Goal: Transaction & Acquisition: Purchase product/service

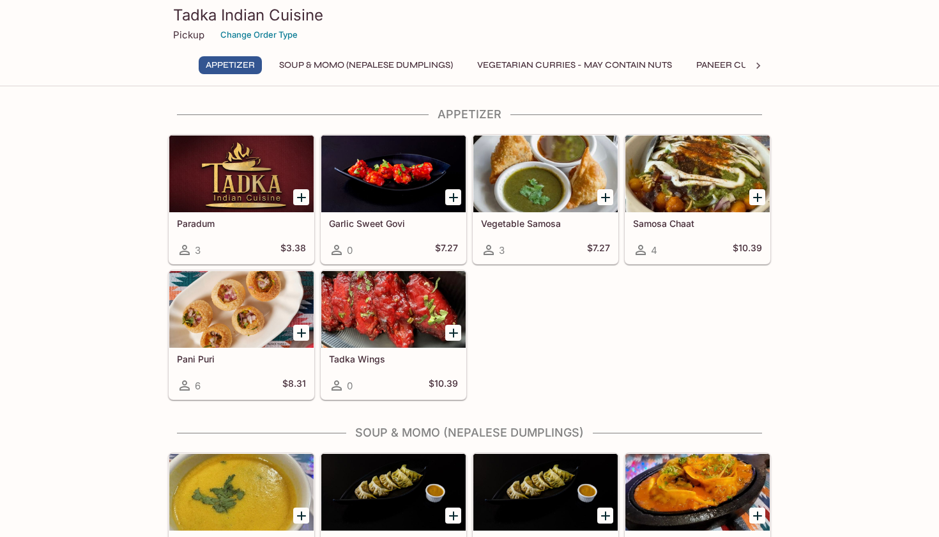
click at [712, 233] on div "Samosa Chaat 4 $10.39" at bounding box center [698, 237] width 144 height 51
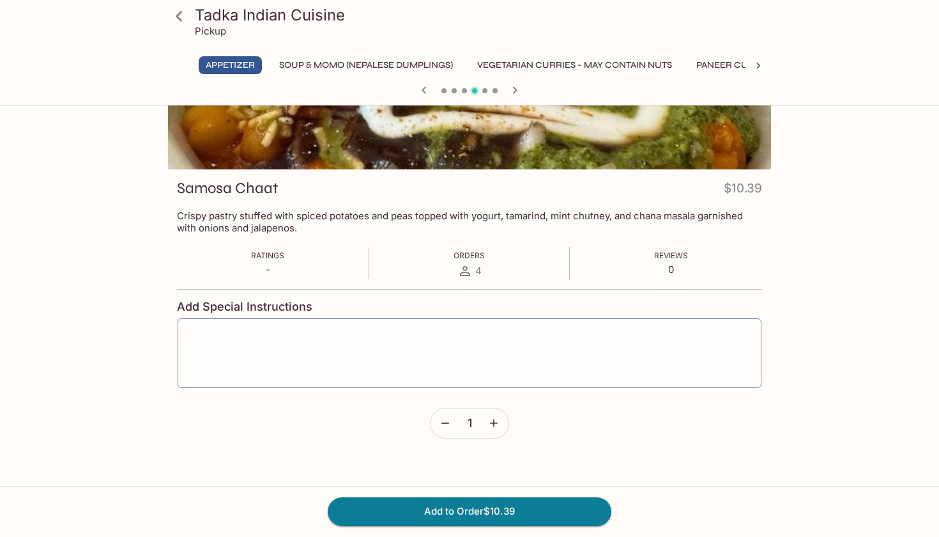
scroll to position [111, 0]
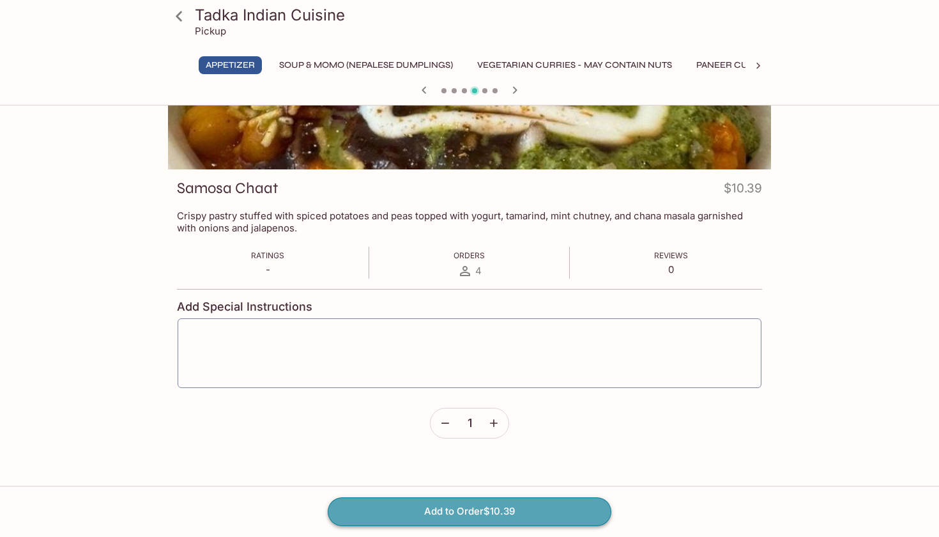
click at [554, 509] on button "Add to Order $10.39" at bounding box center [470, 511] width 284 height 28
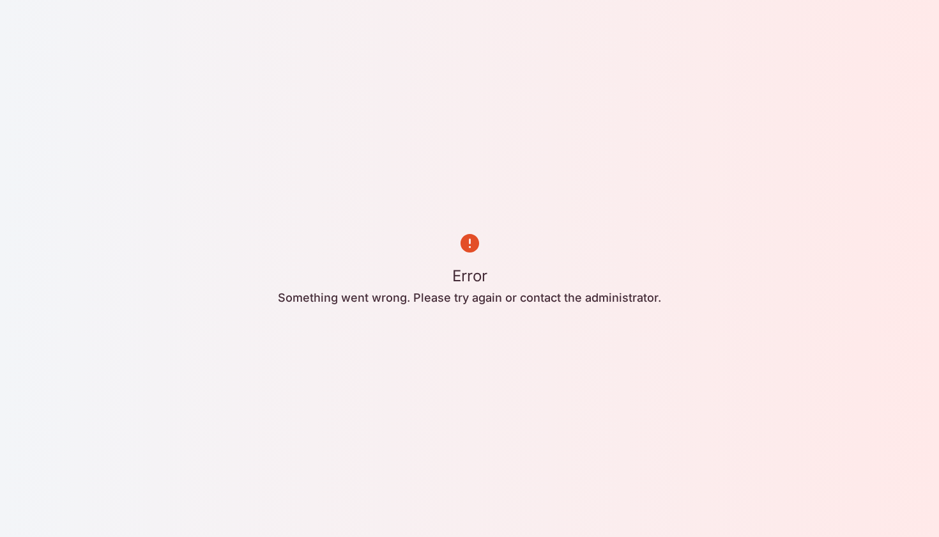
click at [536, 378] on div "Error Something went wrong. Please try again or contact the administrator." at bounding box center [469, 268] width 939 height 537
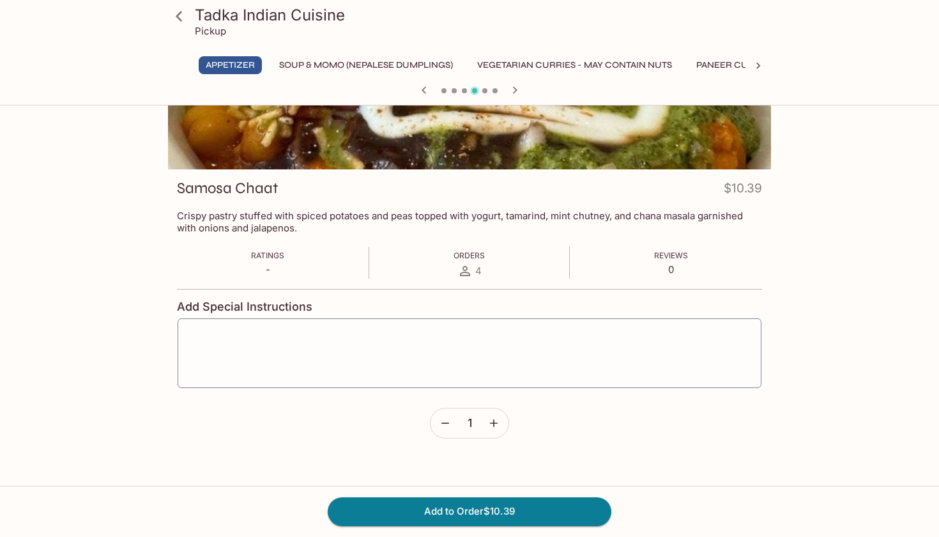
scroll to position [111, 0]
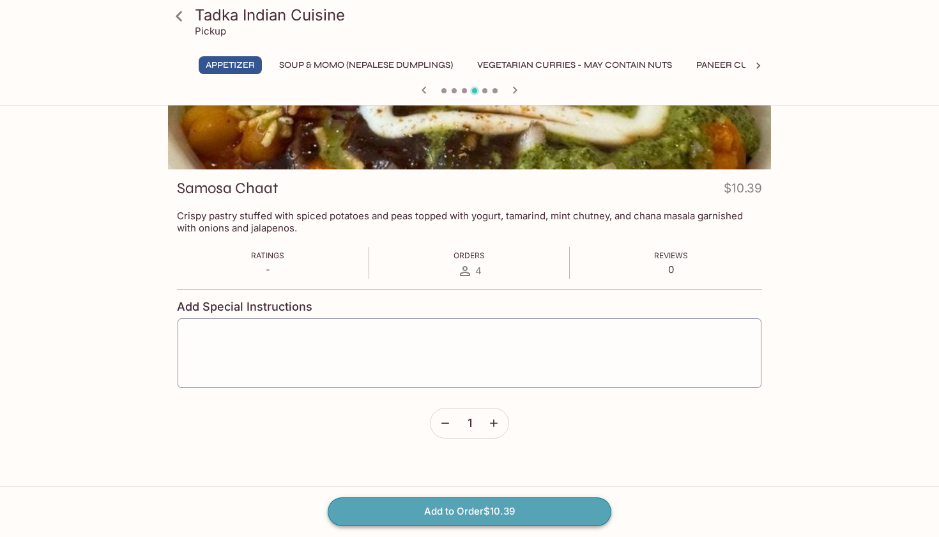
click at [475, 514] on button "Add to Order $10.39" at bounding box center [470, 511] width 284 height 28
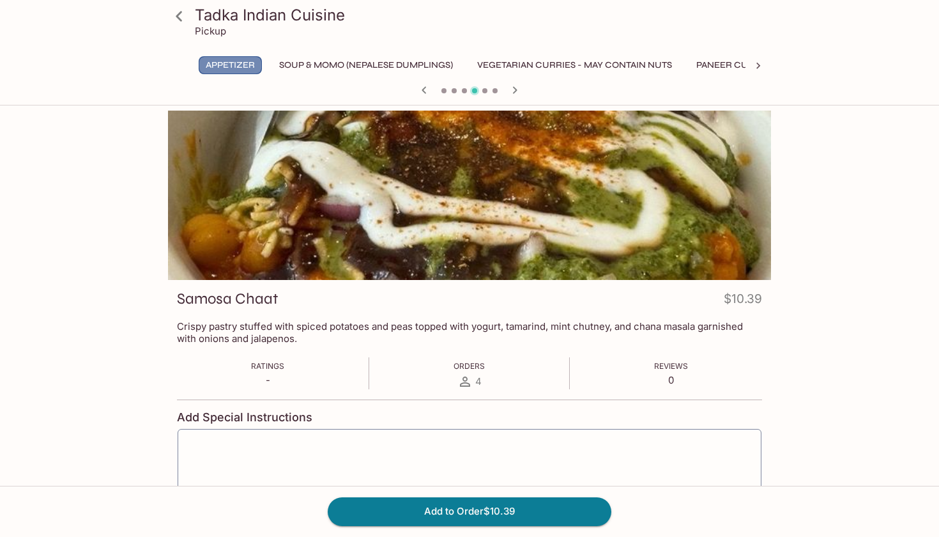
click at [261, 68] on button "Appetizer" at bounding box center [230, 65] width 63 height 18
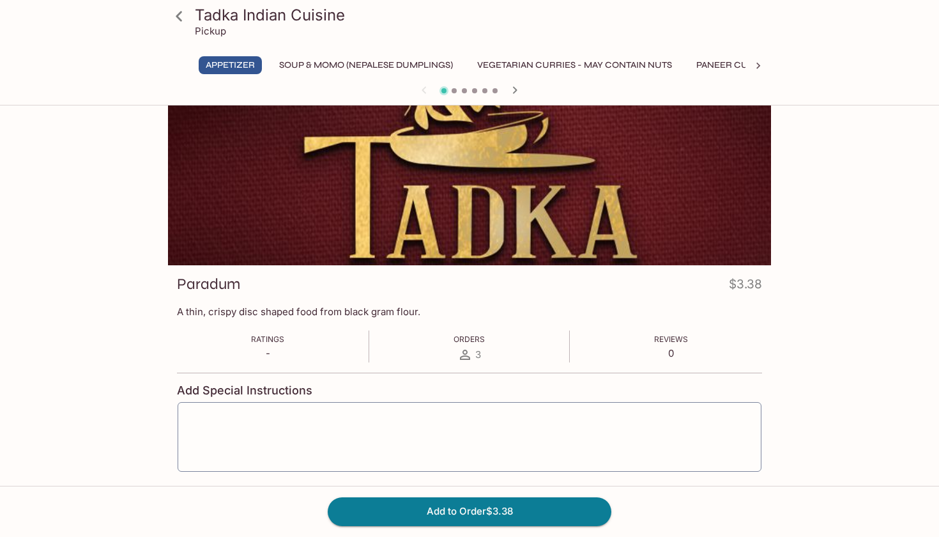
scroll to position [15, 0]
click at [538, 66] on button "Vegetarian Curries - may contain nuts" at bounding box center [574, 65] width 209 height 18
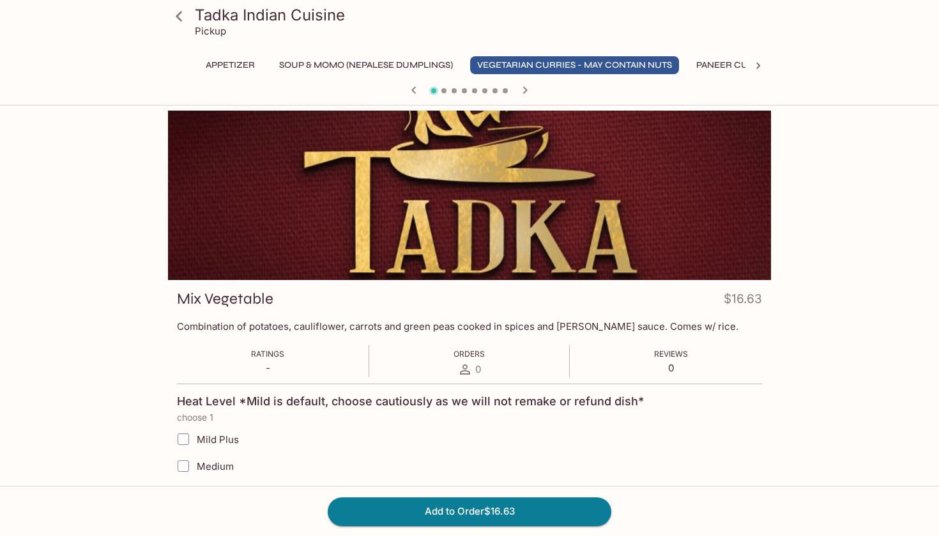
scroll to position [0, 0]
click at [441, 93] on div at bounding box center [469, 91] width 613 height 19
click at [445, 91] on span at bounding box center [444, 90] width 5 height 5
click at [523, 90] on icon "button" at bounding box center [525, 89] width 15 height 15
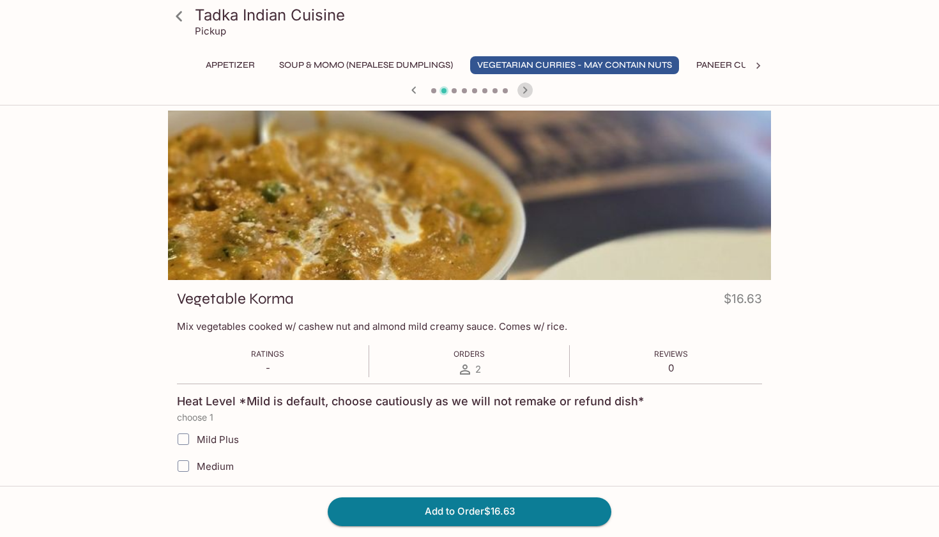
click at [523, 90] on icon "button" at bounding box center [525, 89] width 15 height 15
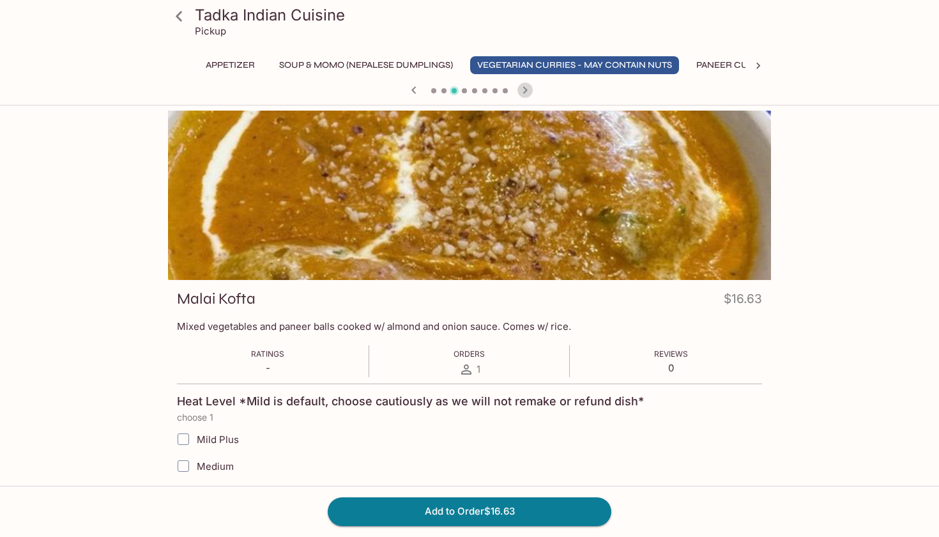
click at [523, 90] on icon "button" at bounding box center [525, 89] width 15 height 15
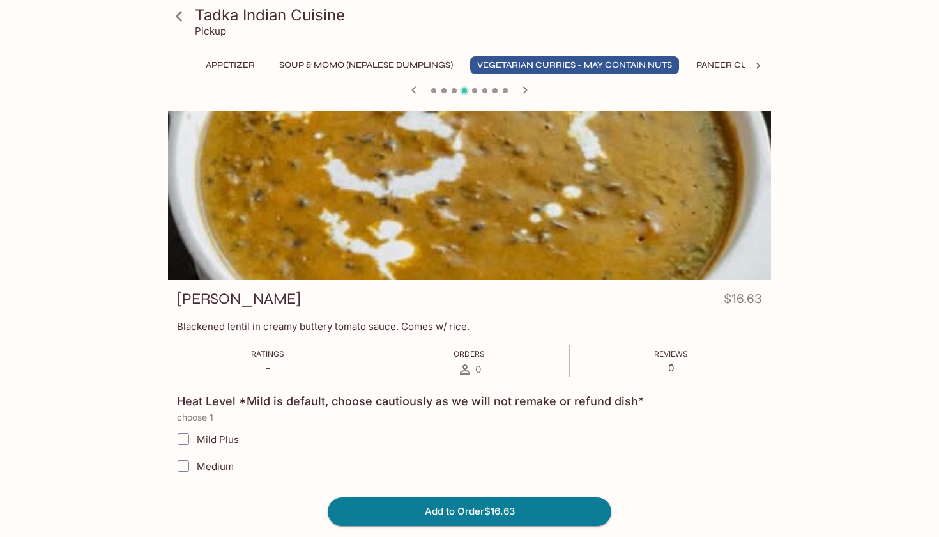
click at [523, 90] on icon "button" at bounding box center [525, 89] width 15 height 15
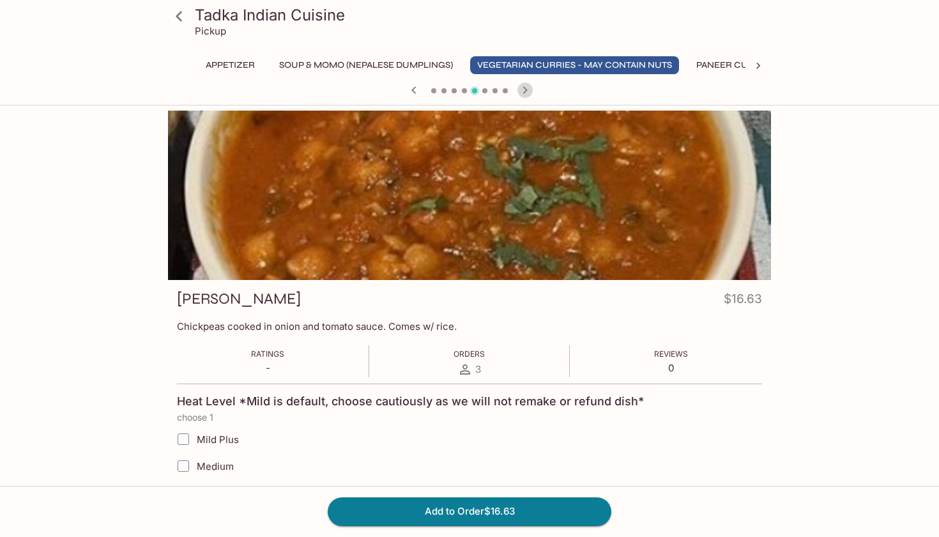
click at [523, 90] on icon "button" at bounding box center [525, 89] width 15 height 15
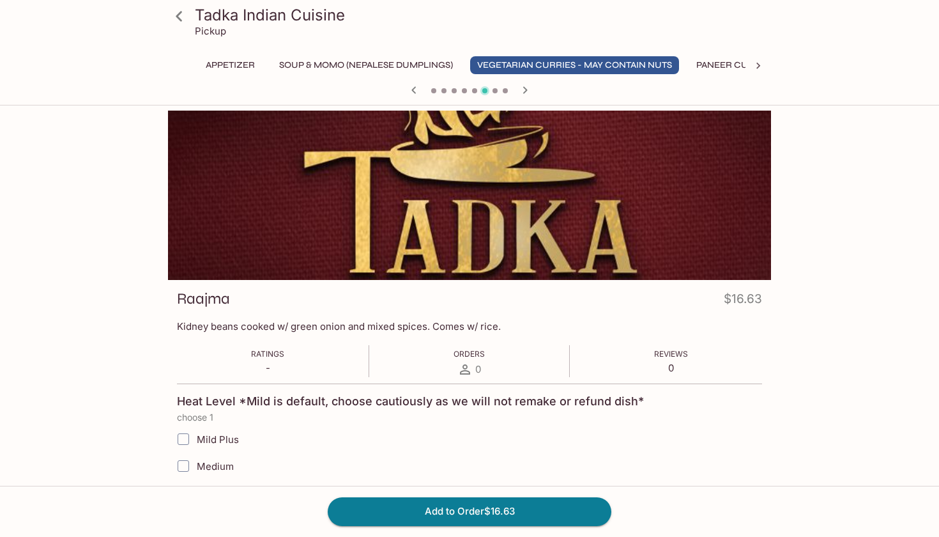
click at [523, 90] on icon "button" at bounding box center [525, 89] width 15 height 15
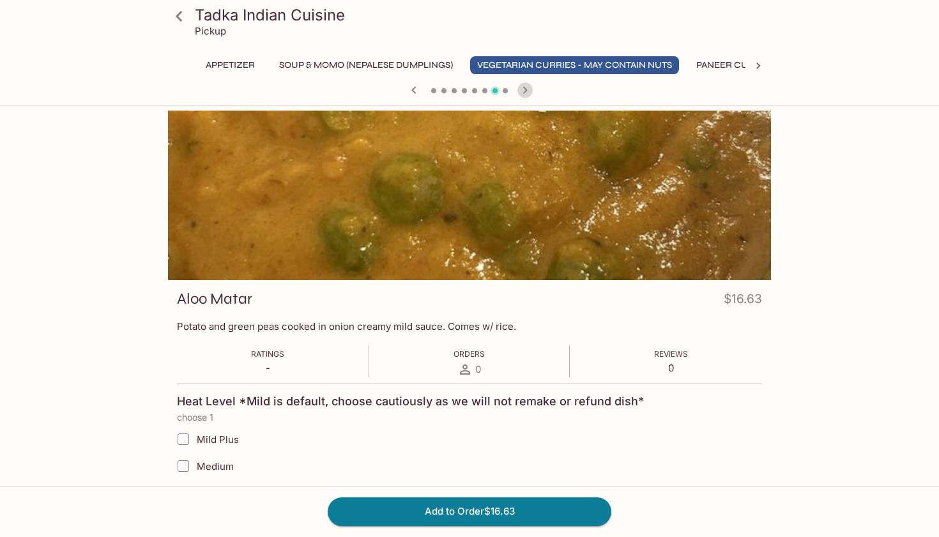
click at [523, 90] on icon "button" at bounding box center [525, 89] width 15 height 15
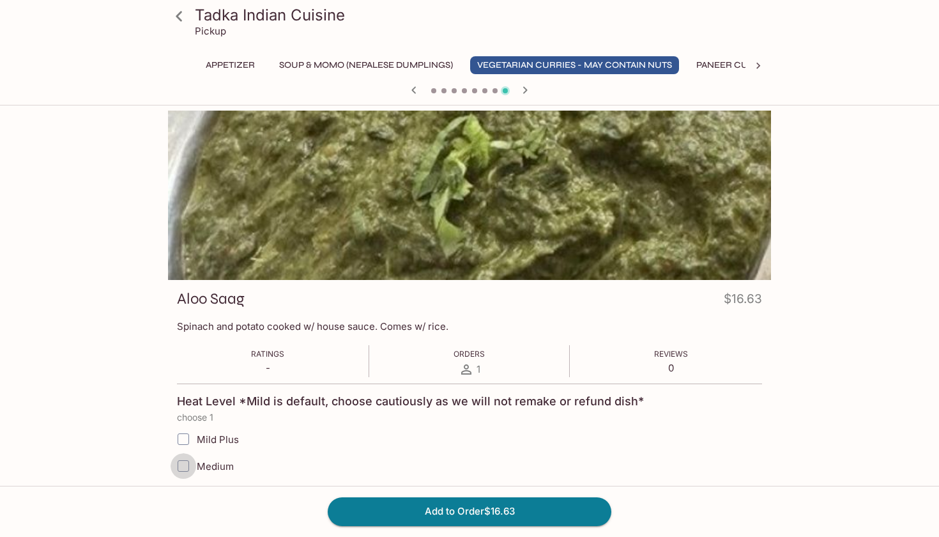
click at [187, 466] on input "Medium" at bounding box center [184, 466] width 26 height 26
checkbox input "true"
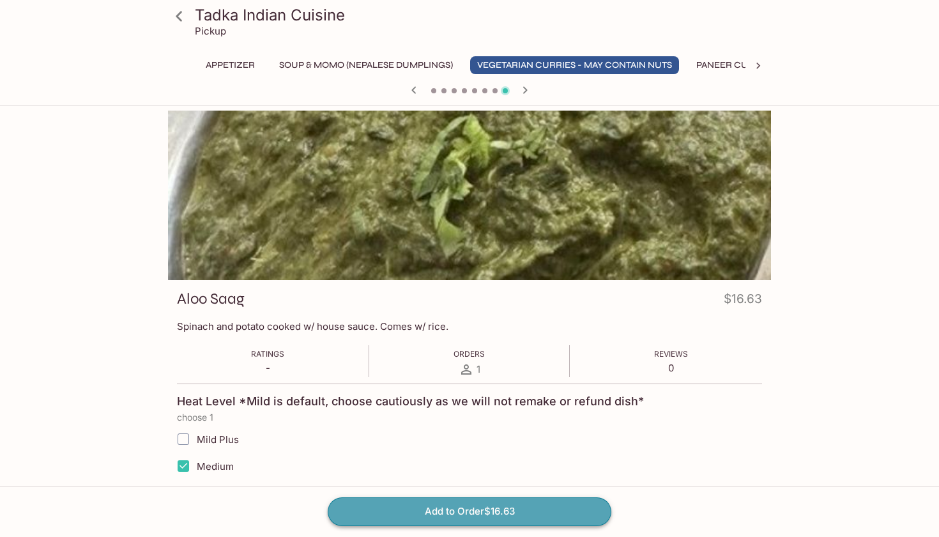
click at [447, 514] on button "Add to Order $16.63" at bounding box center [470, 511] width 284 height 28
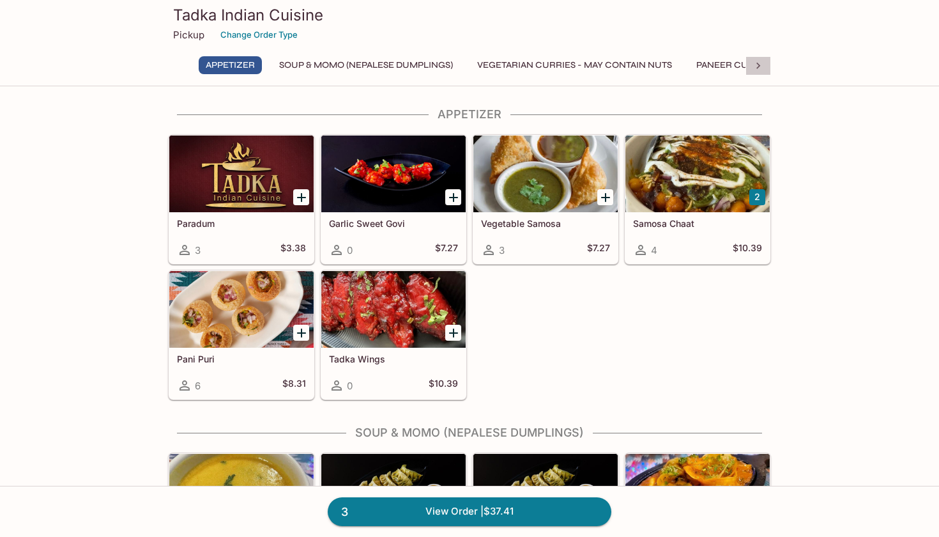
click at [763, 65] on icon at bounding box center [758, 65] width 13 height 13
click at [759, 66] on icon at bounding box center [759, 66] width 4 height 6
click at [435, 67] on button "Tadka Bread" at bounding box center [454, 65] width 75 height 18
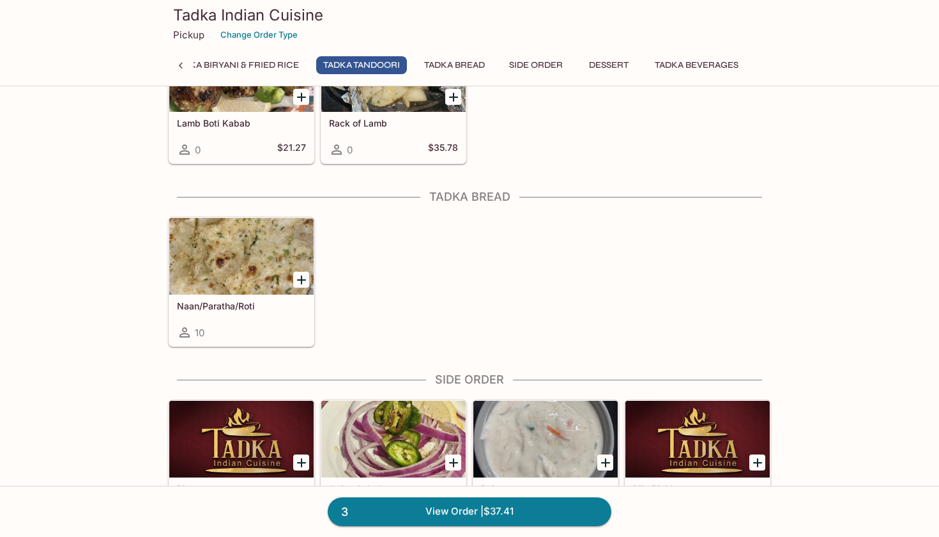
scroll to position [2281, 0]
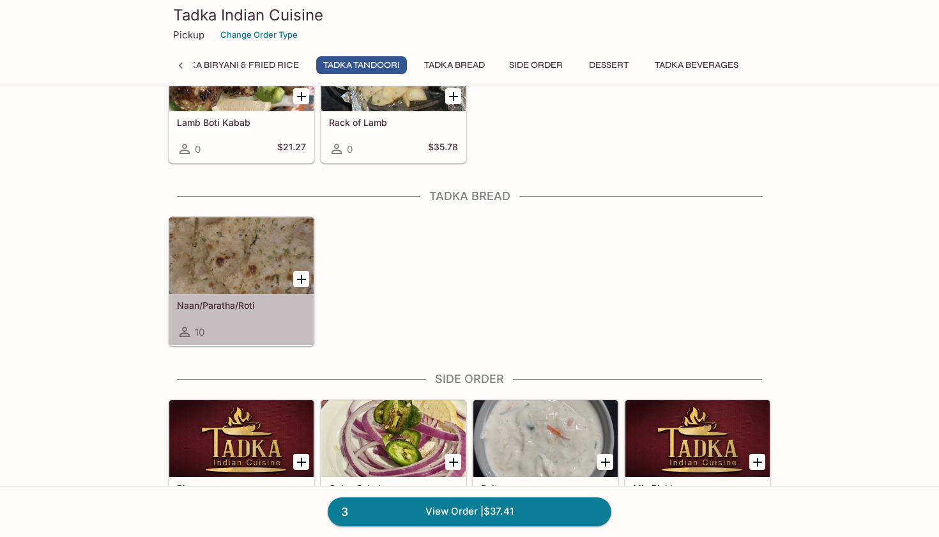
click at [284, 305] on h5 "Naan/Paratha/Roti" at bounding box center [241, 305] width 129 height 11
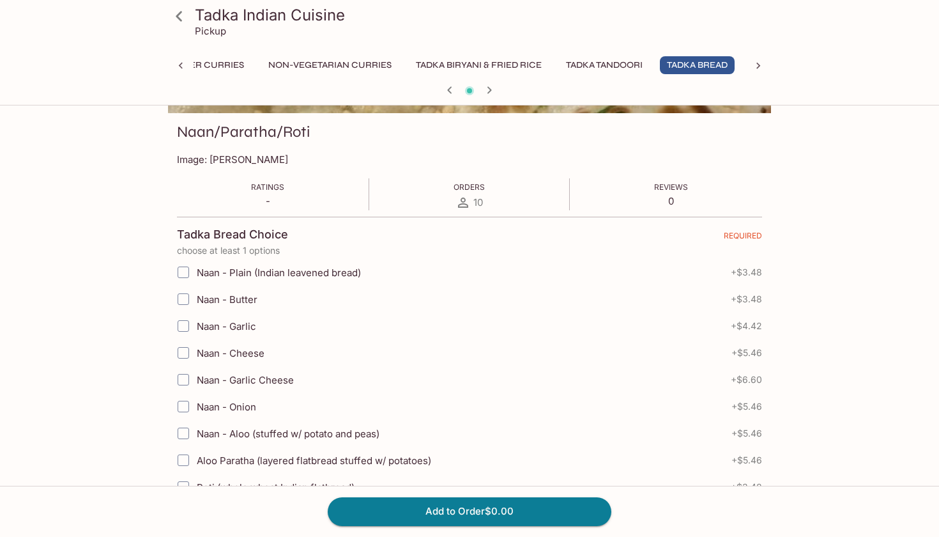
scroll to position [174, 0]
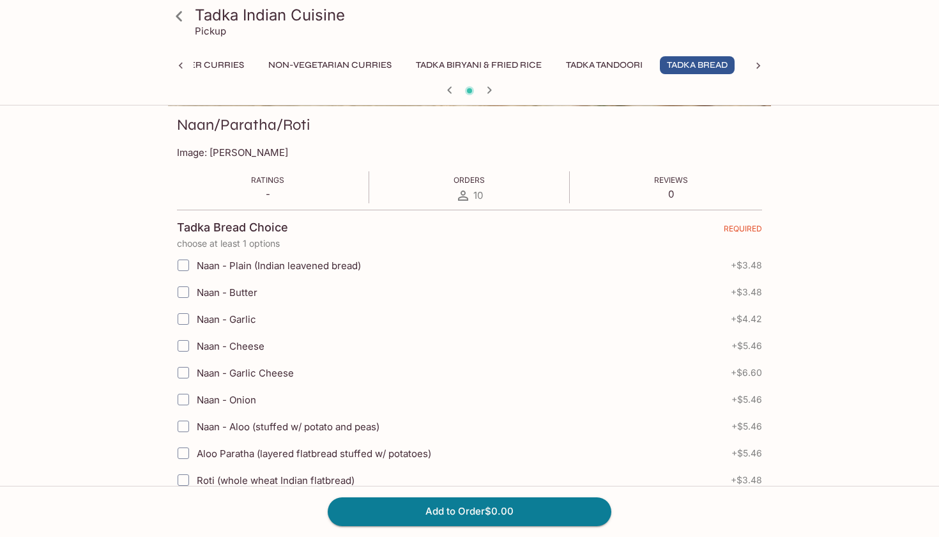
click at [185, 320] on input "Naan - Garlic" at bounding box center [184, 319] width 26 height 26
checkbox input "true"
click at [450, 512] on button "Add to Order $4.42" at bounding box center [470, 511] width 284 height 28
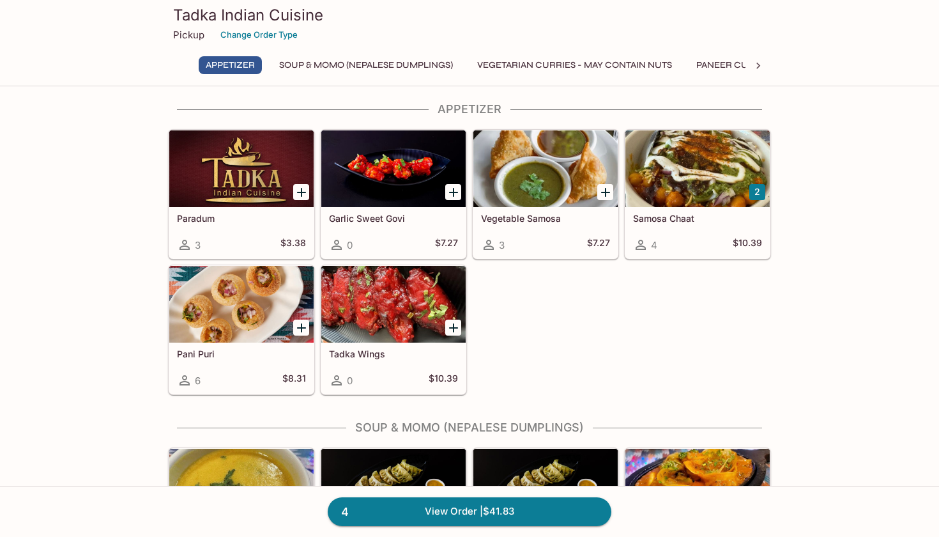
scroll to position [3, 0]
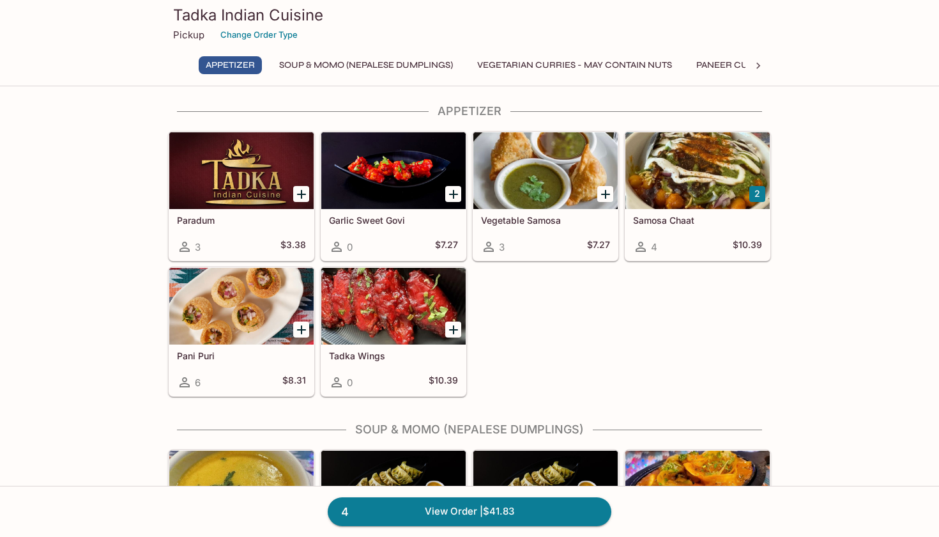
click at [758, 68] on icon at bounding box center [759, 66] width 4 height 6
click at [606, 64] on button "Tadka Tandoori" at bounding box center [582, 65] width 91 height 18
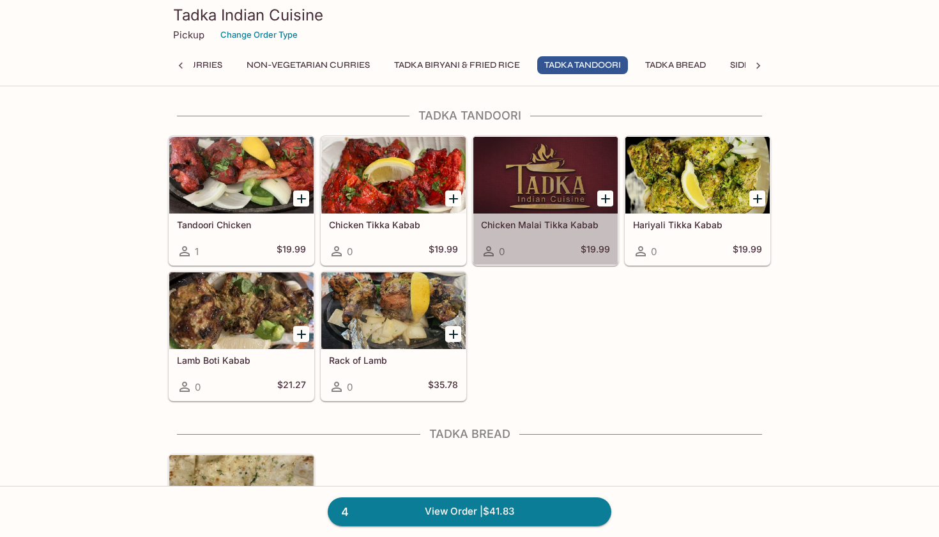
click at [529, 192] on div at bounding box center [546, 175] width 144 height 77
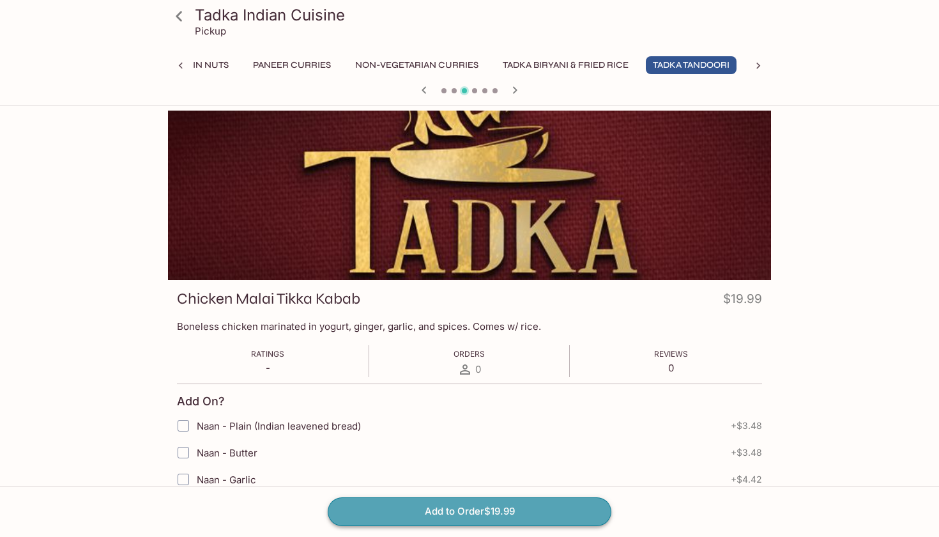
click at [486, 515] on button "Add to Order $19.99" at bounding box center [470, 511] width 284 height 28
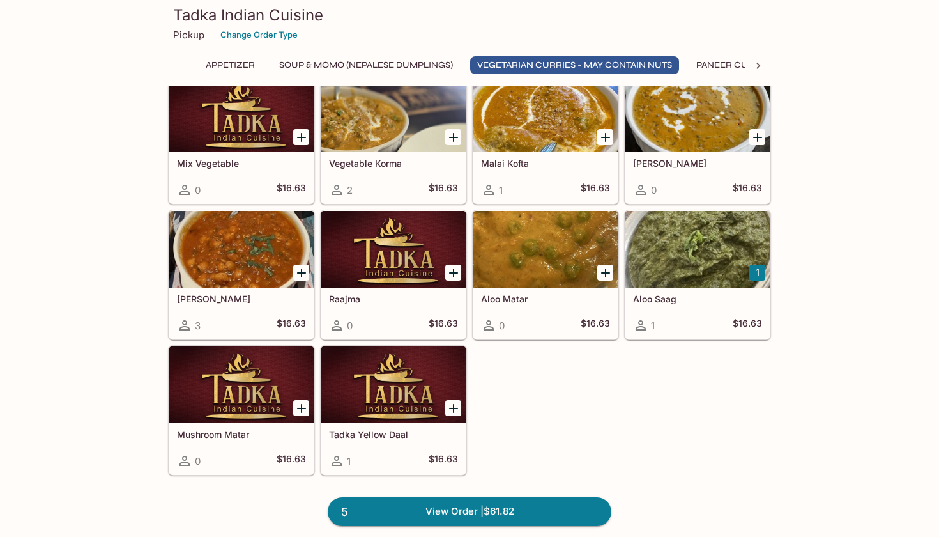
scroll to position [737, 0]
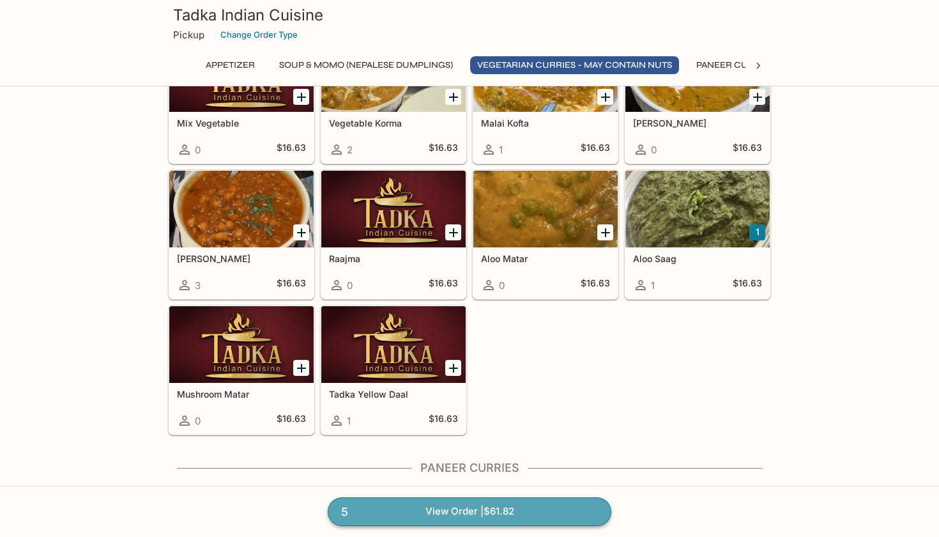
click at [511, 520] on link "5 View Order | $61.82" at bounding box center [470, 511] width 284 height 28
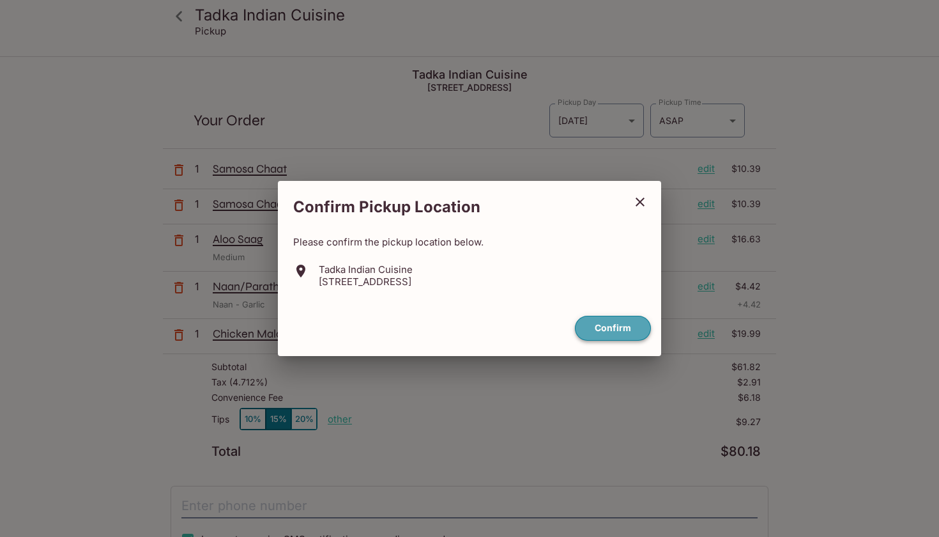
click at [603, 324] on button "Confirm" at bounding box center [613, 328] width 76 height 25
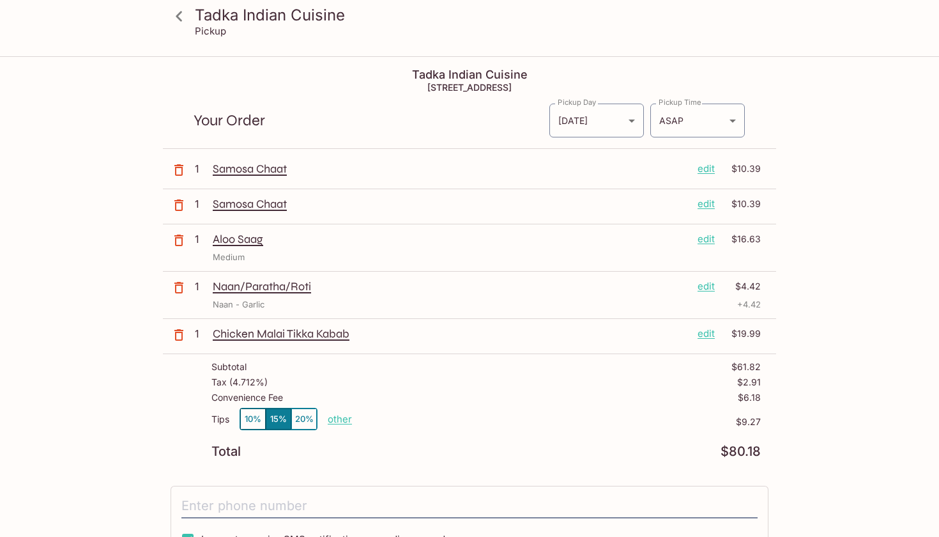
scroll to position [10, 0]
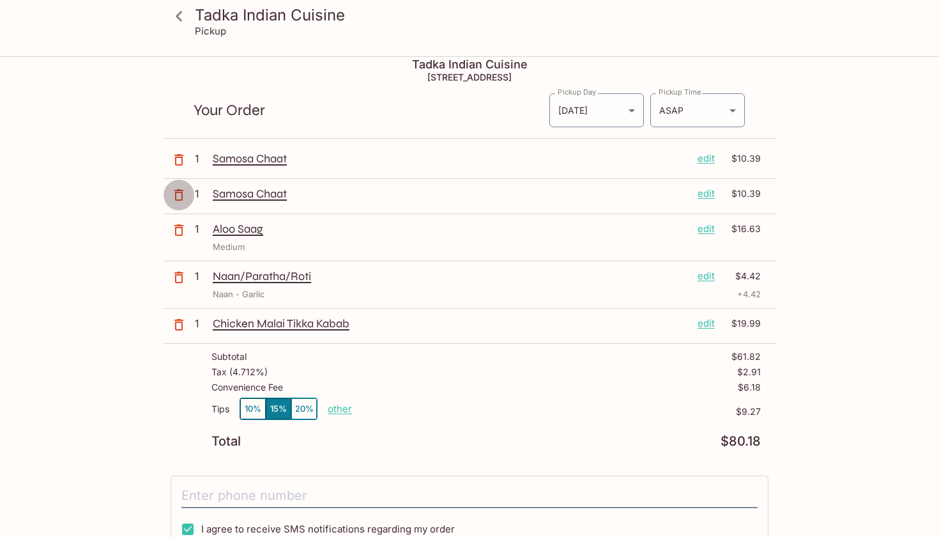
click at [181, 196] on icon "button" at bounding box center [178, 195] width 9 height 12
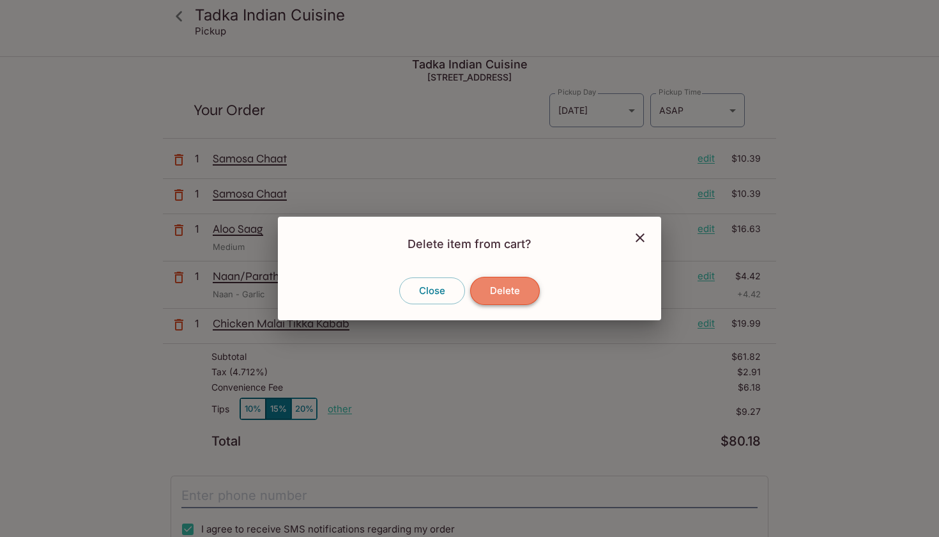
click at [510, 288] on button "Delete" at bounding box center [505, 291] width 70 height 28
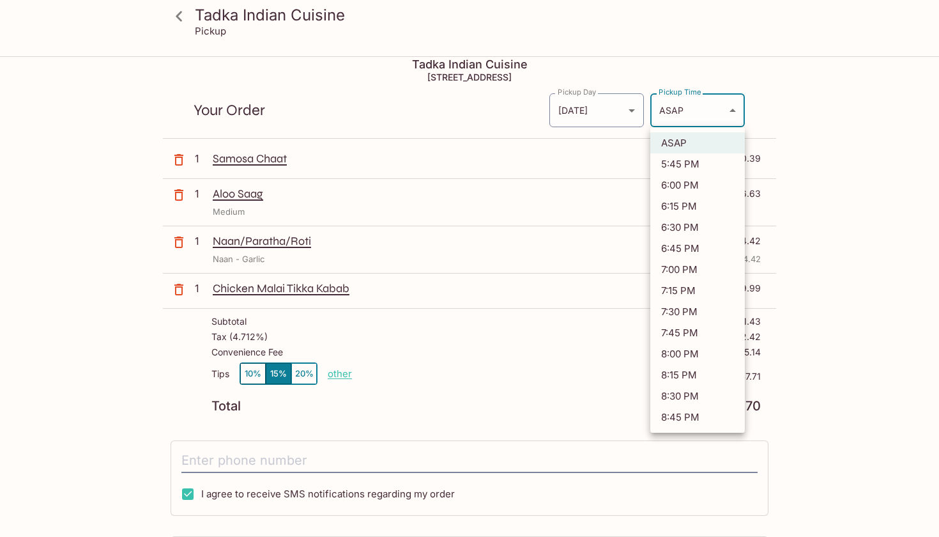
click at [724, 116] on body "Tadka Indian Cuisine Pickup Tadka Indian Cuisine [STREET_ADDRESS] Your Order Pi…" at bounding box center [469, 315] width 939 height 537
click at [700, 202] on li "6:15 PM" at bounding box center [698, 206] width 95 height 21
type input "[DATE]T04:15:53.000000Z"
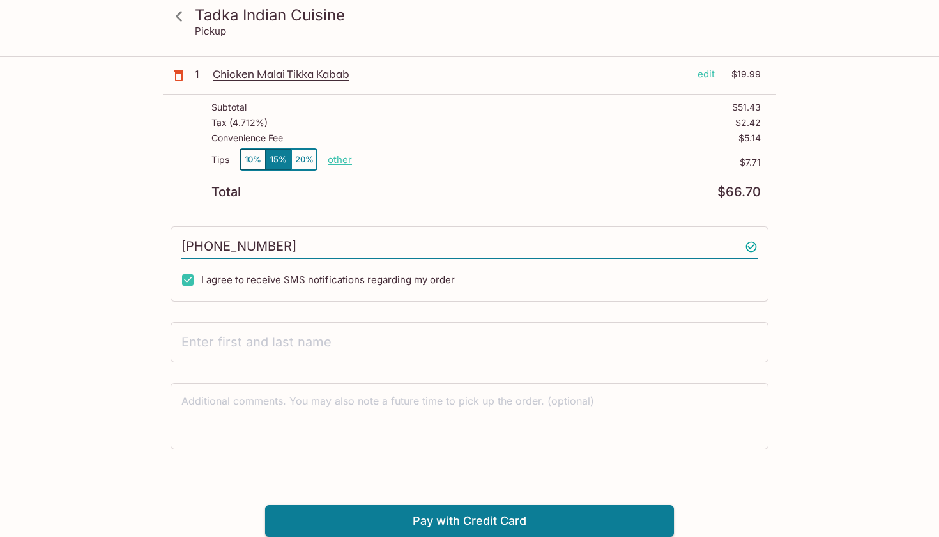
scroll to position [224, 0]
type input "[PHONE_NUMBER]"
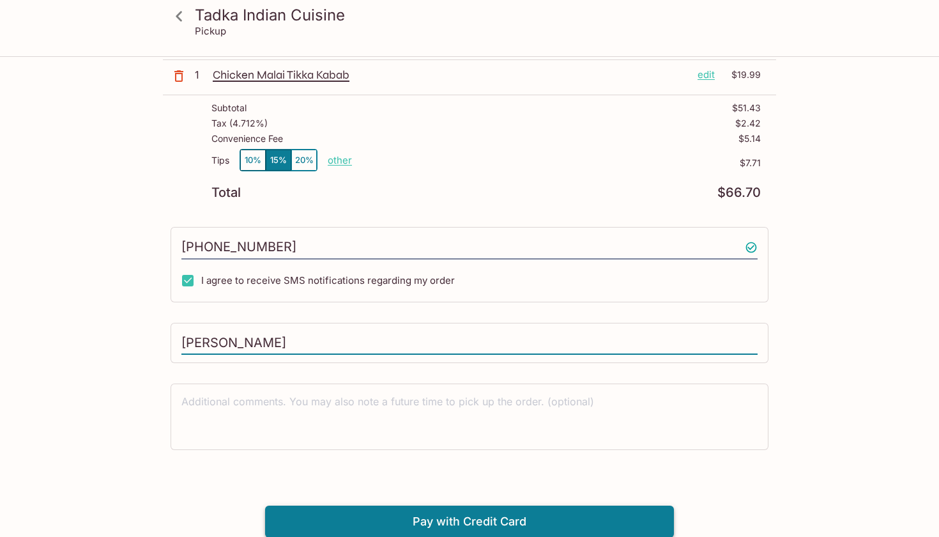
type input "[PERSON_NAME]"
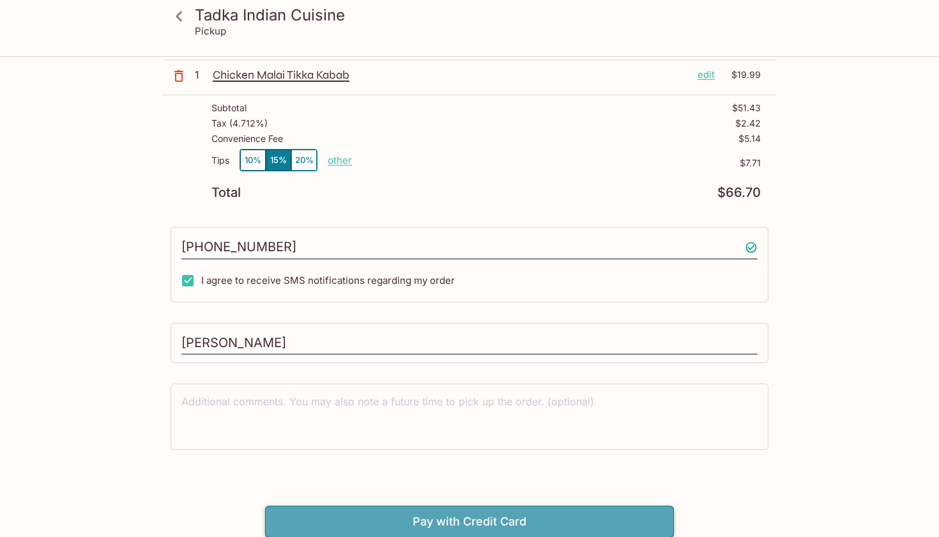
click at [383, 525] on button "Pay with Credit Card" at bounding box center [469, 521] width 409 height 32
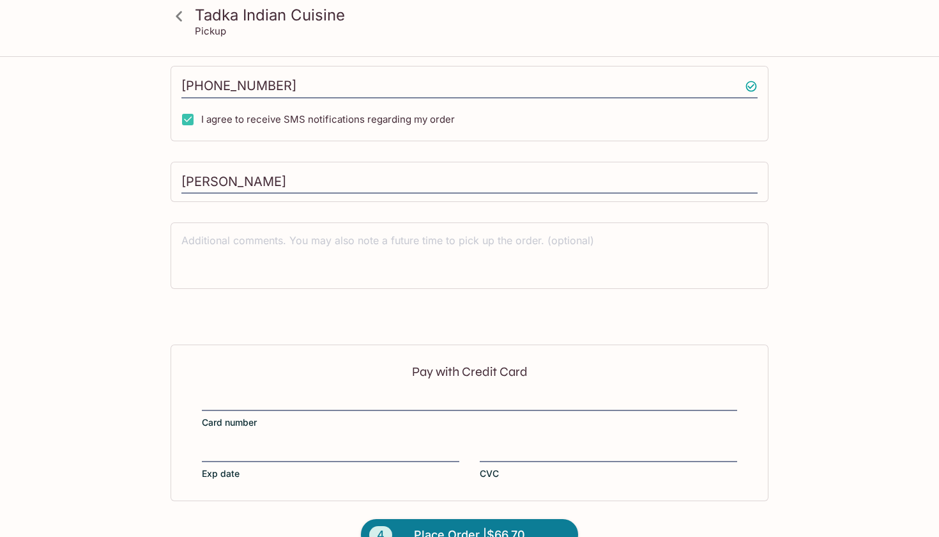
scroll to position [415, 0]
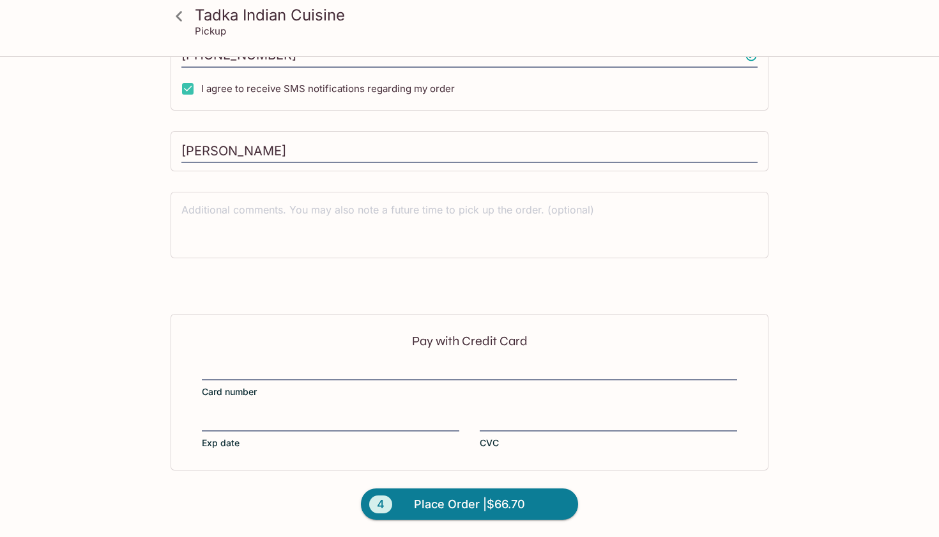
click at [275, 363] on div "Pay with Credit Card Card number Exp date CVC" at bounding box center [470, 392] width 598 height 156
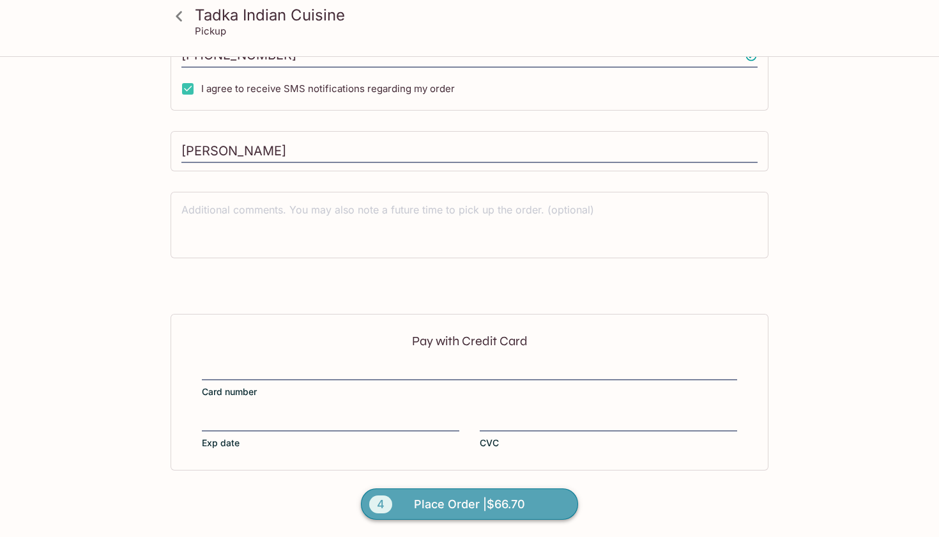
click at [475, 504] on span "Place Order | $66.70" at bounding box center [469, 504] width 111 height 20
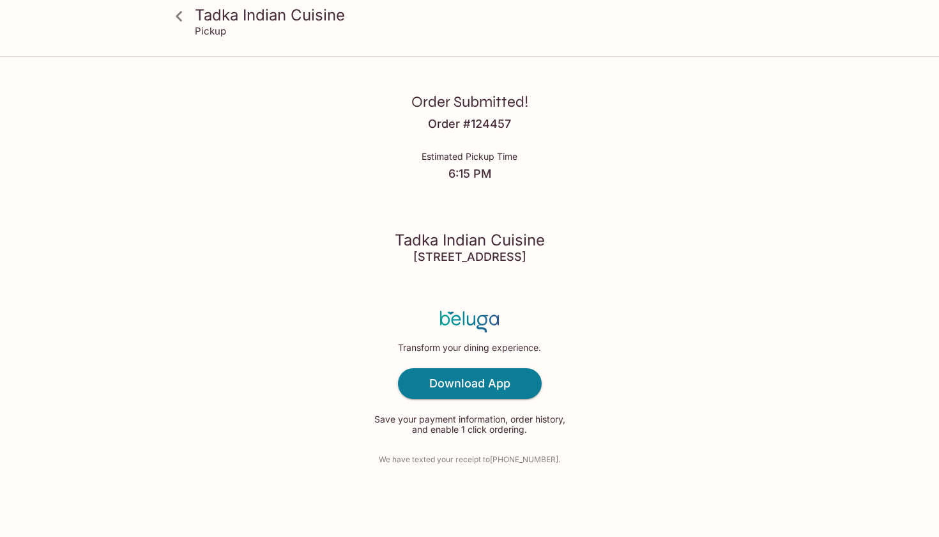
click at [246, 15] on h3 "Tadka Indian Cuisine" at bounding box center [480, 15] width 571 height 20
click at [181, 18] on icon at bounding box center [179, 16] width 22 height 22
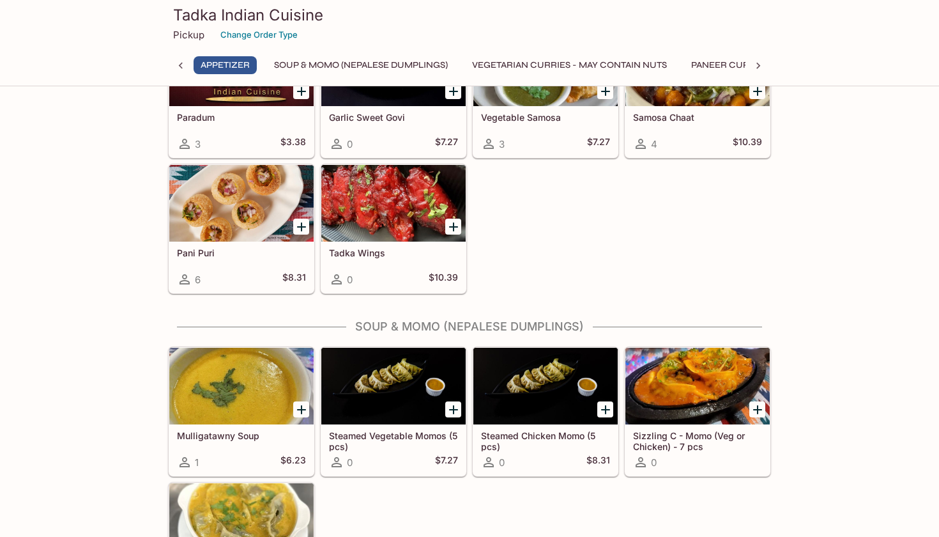
scroll to position [100, 0]
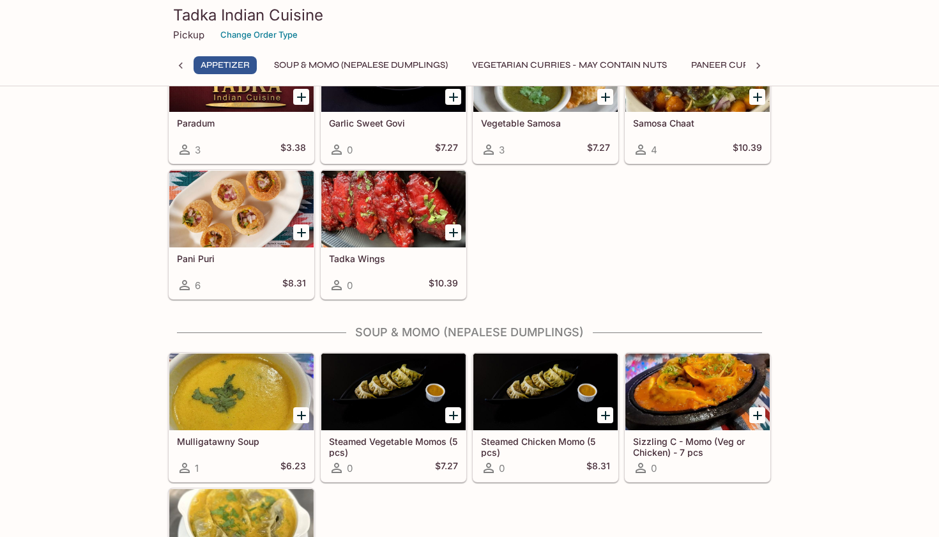
click at [200, 17] on h3 "Tadka Indian Cuisine" at bounding box center [469, 15] width 593 height 20
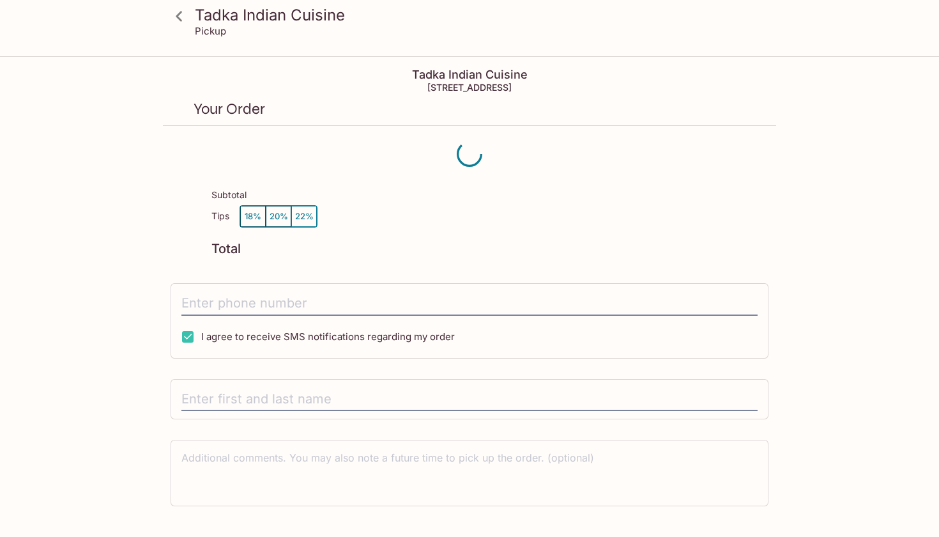
scroll to position [58, 0]
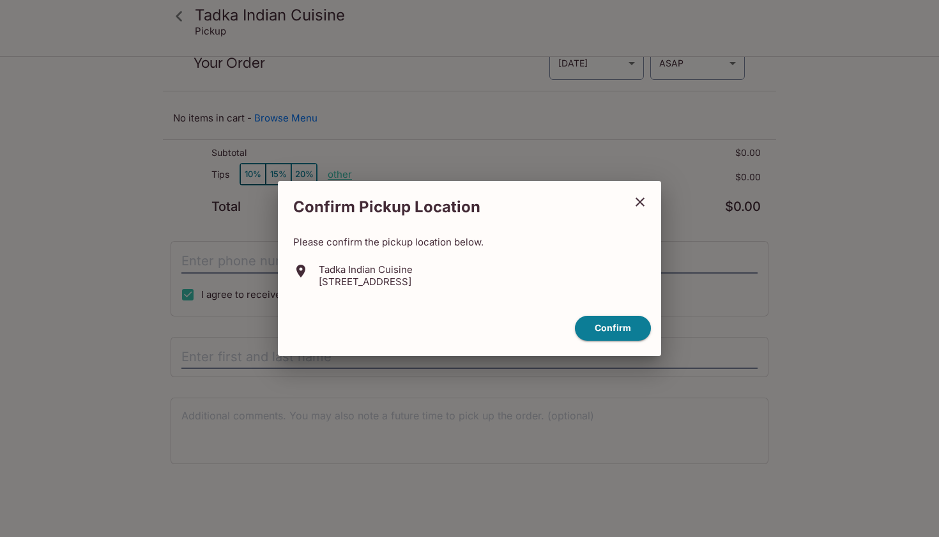
click at [636, 208] on icon "close" at bounding box center [640, 201] width 15 height 15
